Goal: Find contact information

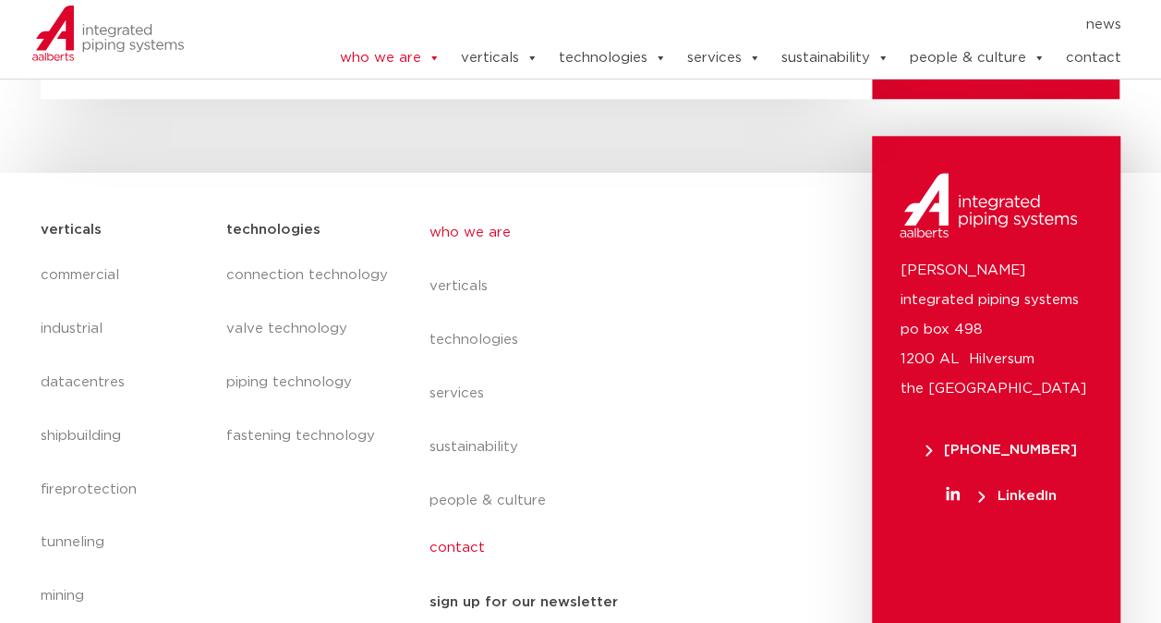
scroll to position [7848, 0]
click at [465, 528] on link "contact" at bounding box center [599, 549] width 338 height 42
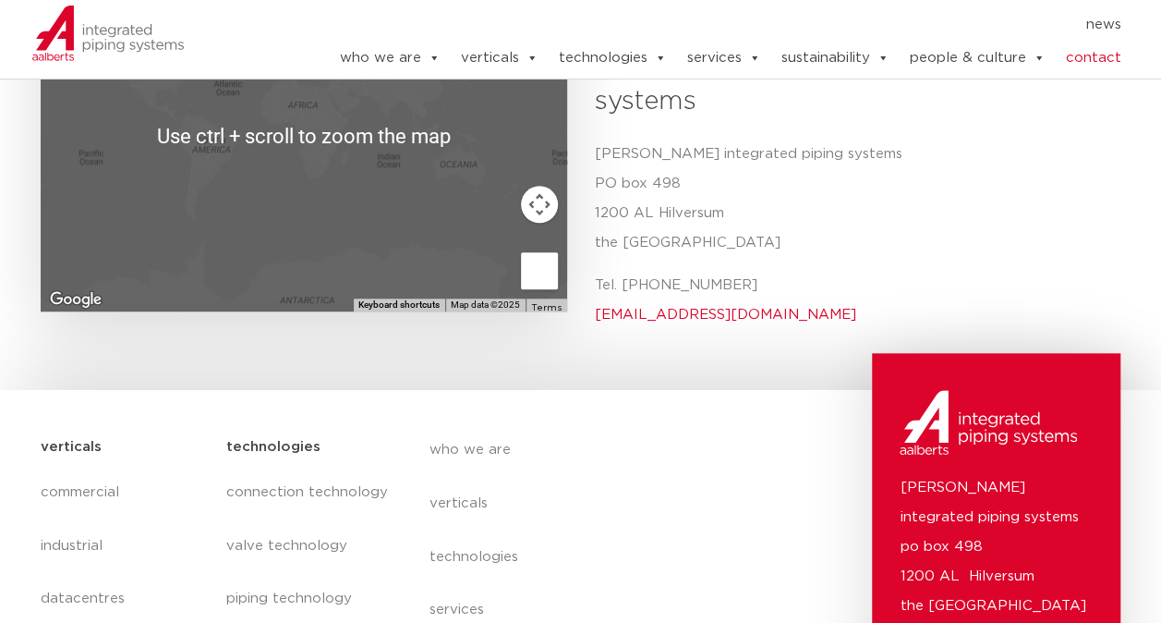
scroll to position [786, 0]
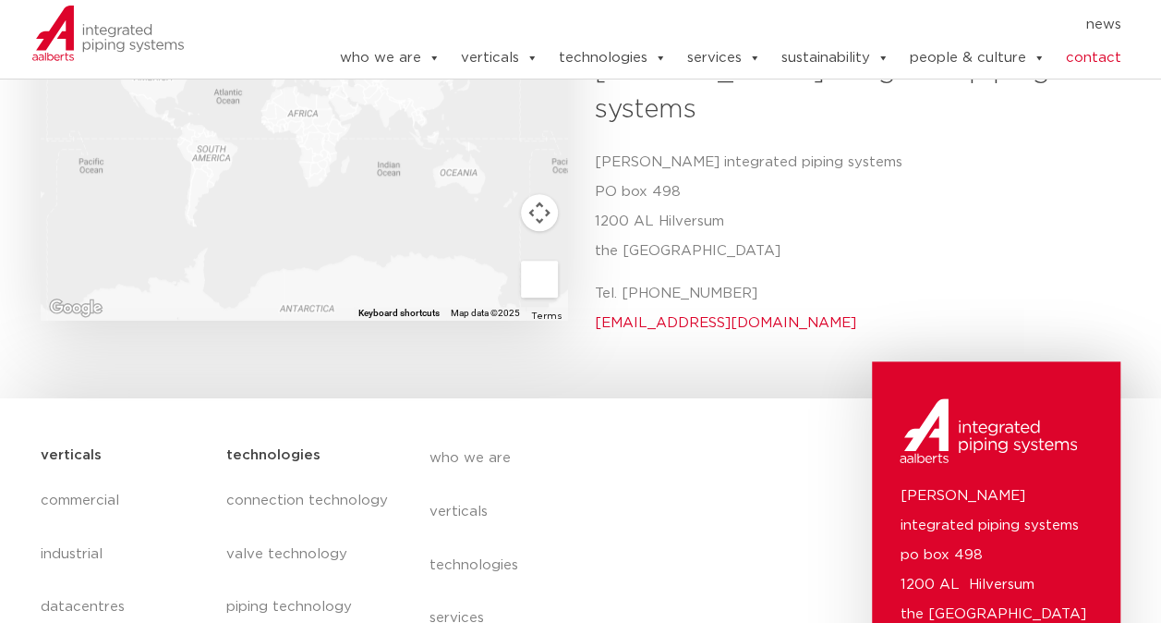
click at [636, 316] on link "info@aalberts-ips.com" at bounding box center [725, 323] width 261 height 14
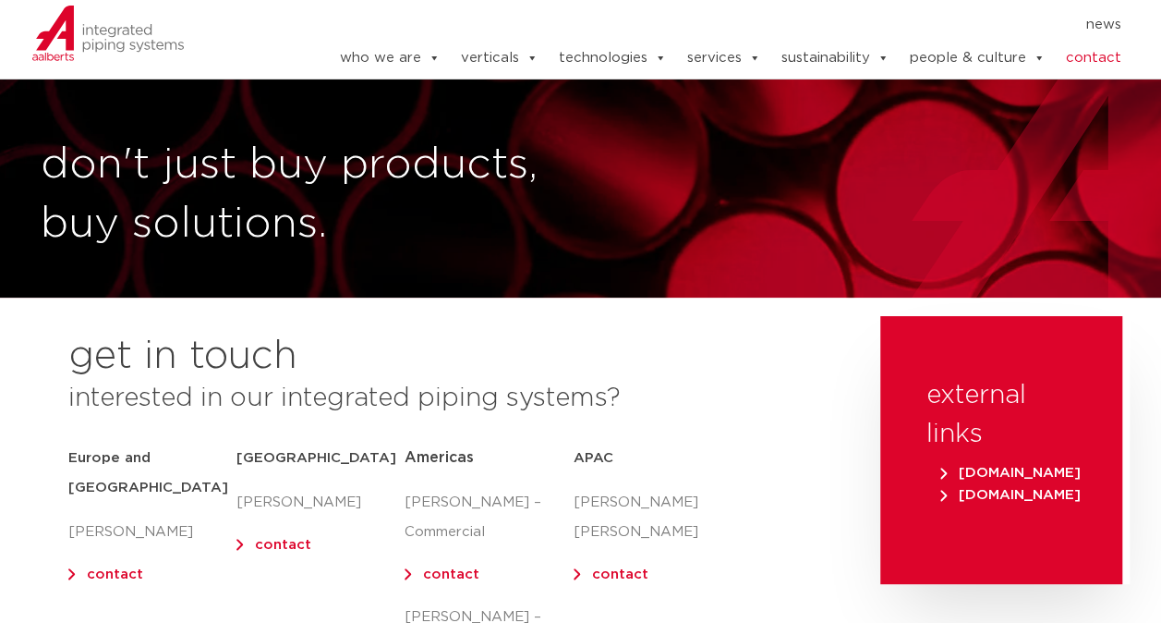
scroll to position [123, 0]
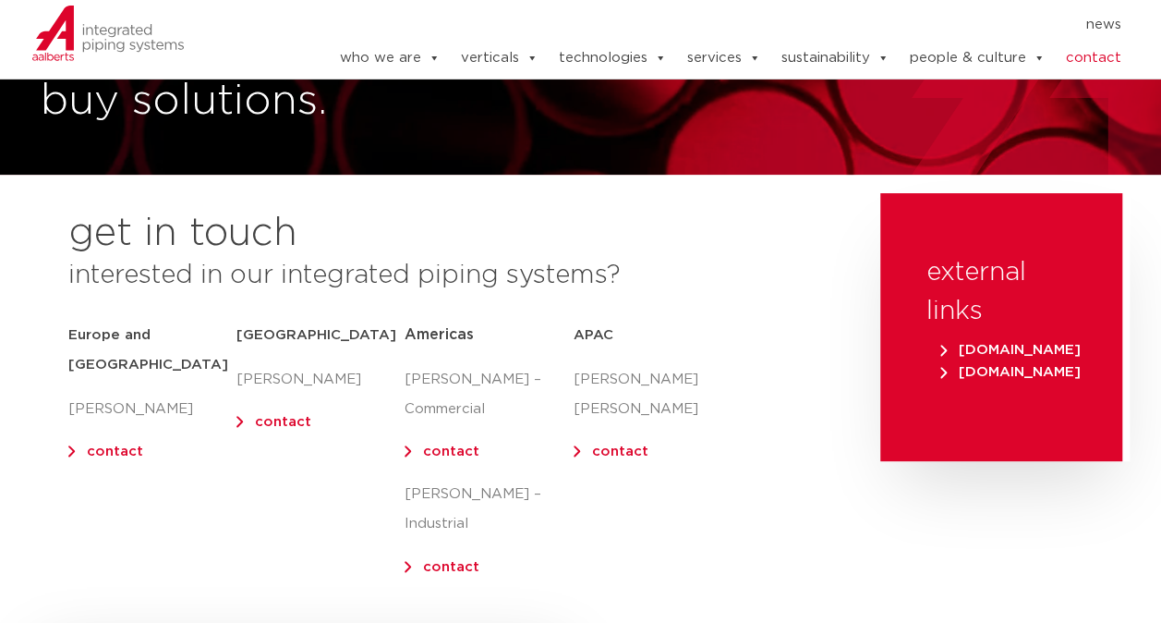
click at [1038, 349] on span "[DOMAIN_NAME]" at bounding box center [1011, 350] width 140 height 14
